Goal: Information Seeking & Learning: Learn about a topic

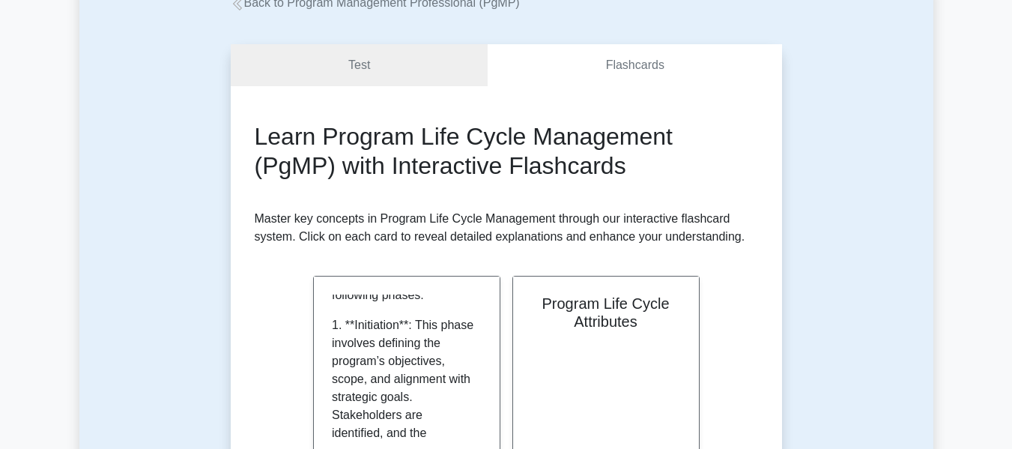
scroll to position [103, 0]
click at [696, 302] on div "Program Life Cycle Attributes" at bounding box center [606, 363] width 186 height 182
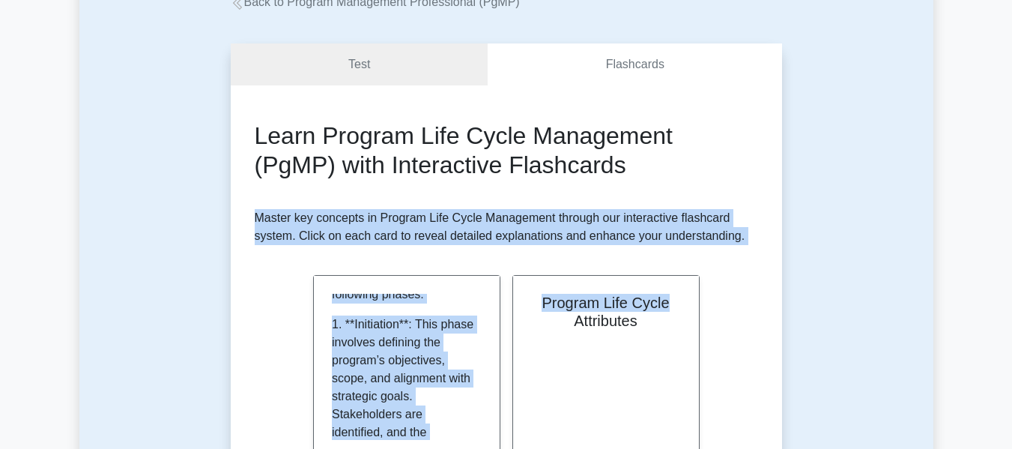
drag, startPoint x: 688, startPoint y: 301, endPoint x: 745, endPoint y: 180, distance: 134.0
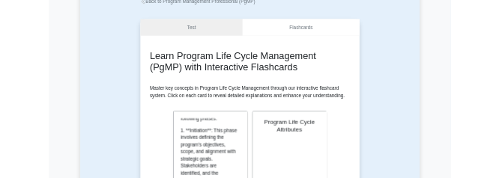
scroll to position [223, 0]
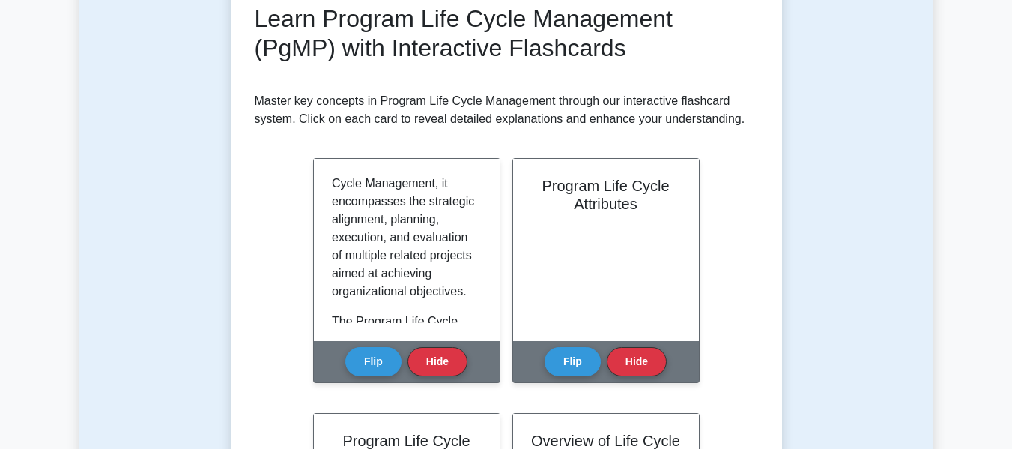
scroll to position [344, 0]
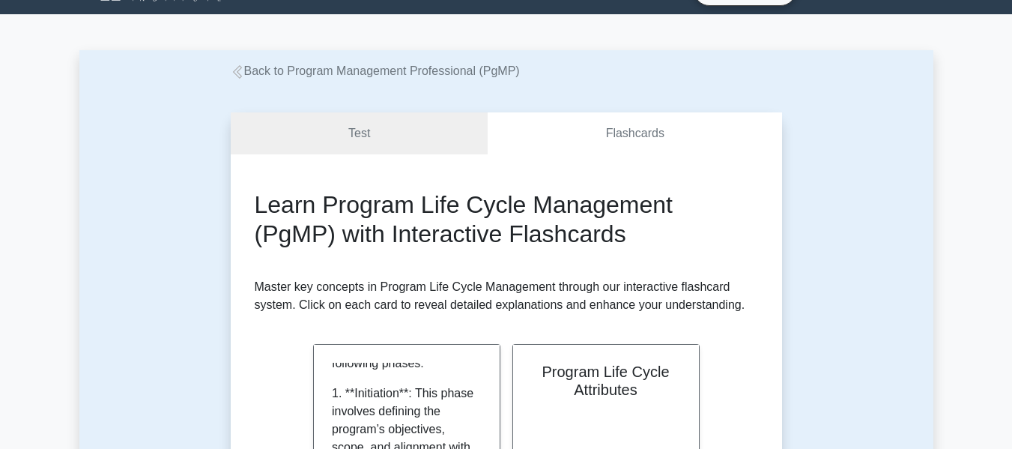
scroll to position [28, 0]
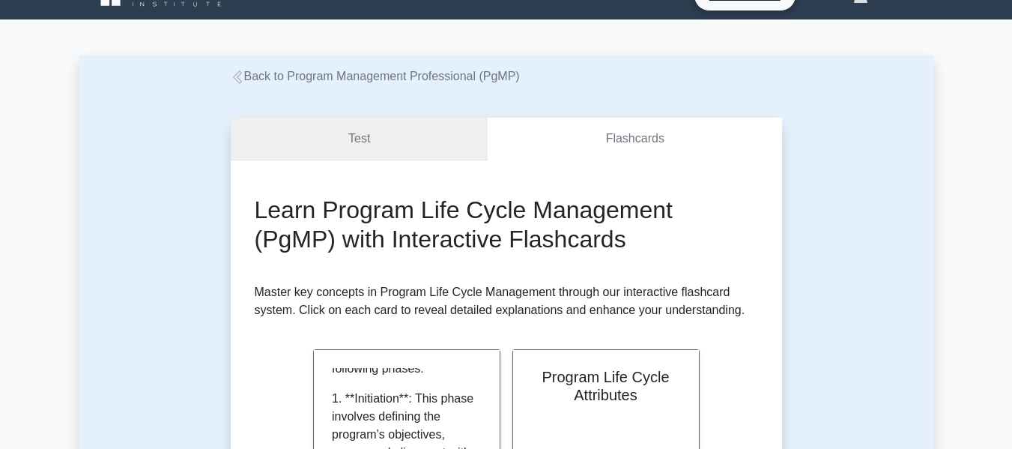
click at [391, 141] on link "Test" at bounding box center [360, 139] width 258 height 43
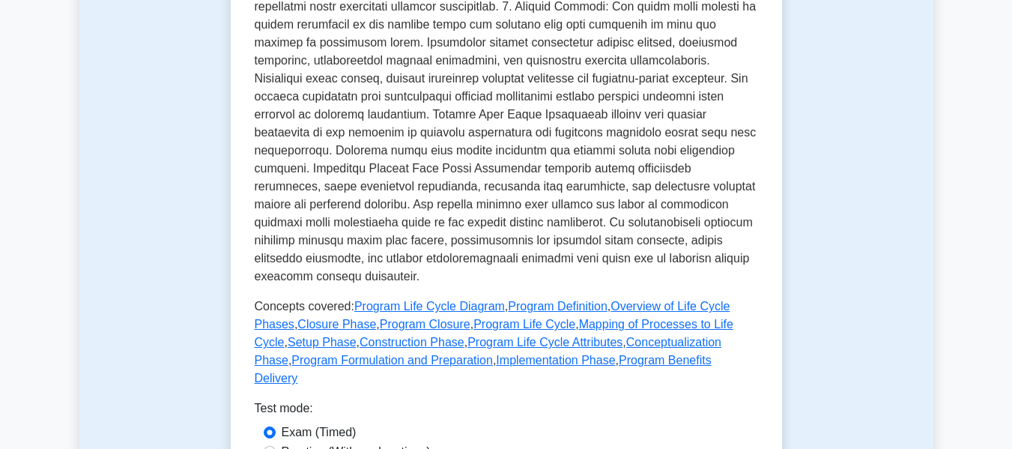
scroll to position [560, 0]
